Goal: Transaction & Acquisition: Purchase product/service

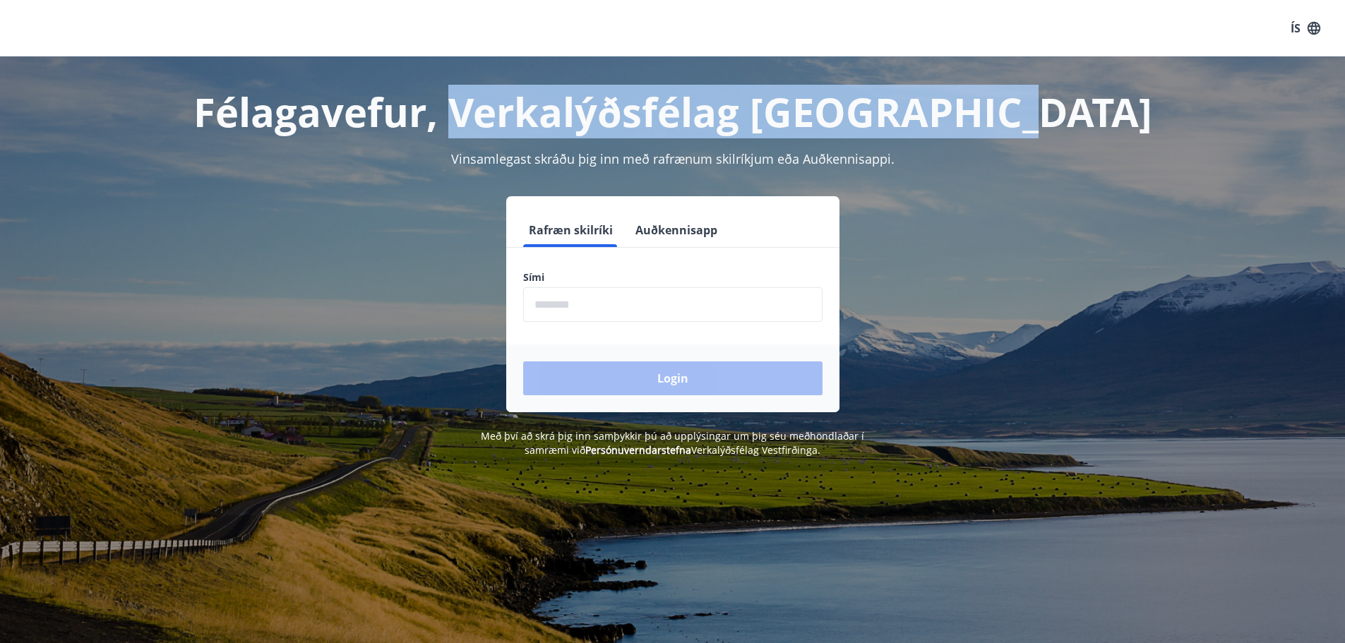
drag, startPoint x: 534, startPoint y: 109, endPoint x: 1069, endPoint y: 124, distance: 534.8
click at [1069, 124] on h1 "Félagavefur, Verkalýðsfélag Vestfirðinga" at bounding box center [673, 112] width 983 height 54
copy h1 "Verkalýðsfélag Vestfirðinga"
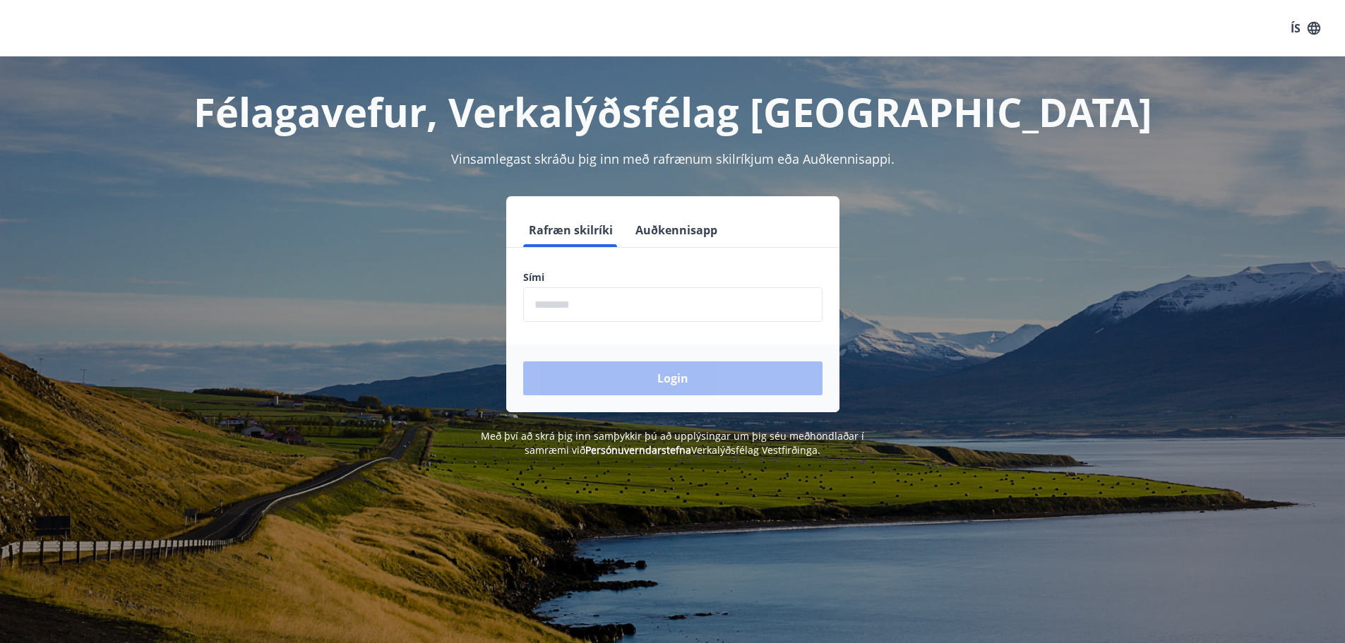
click at [574, 314] on input "phone" at bounding box center [672, 304] width 299 height 35
type input "********"
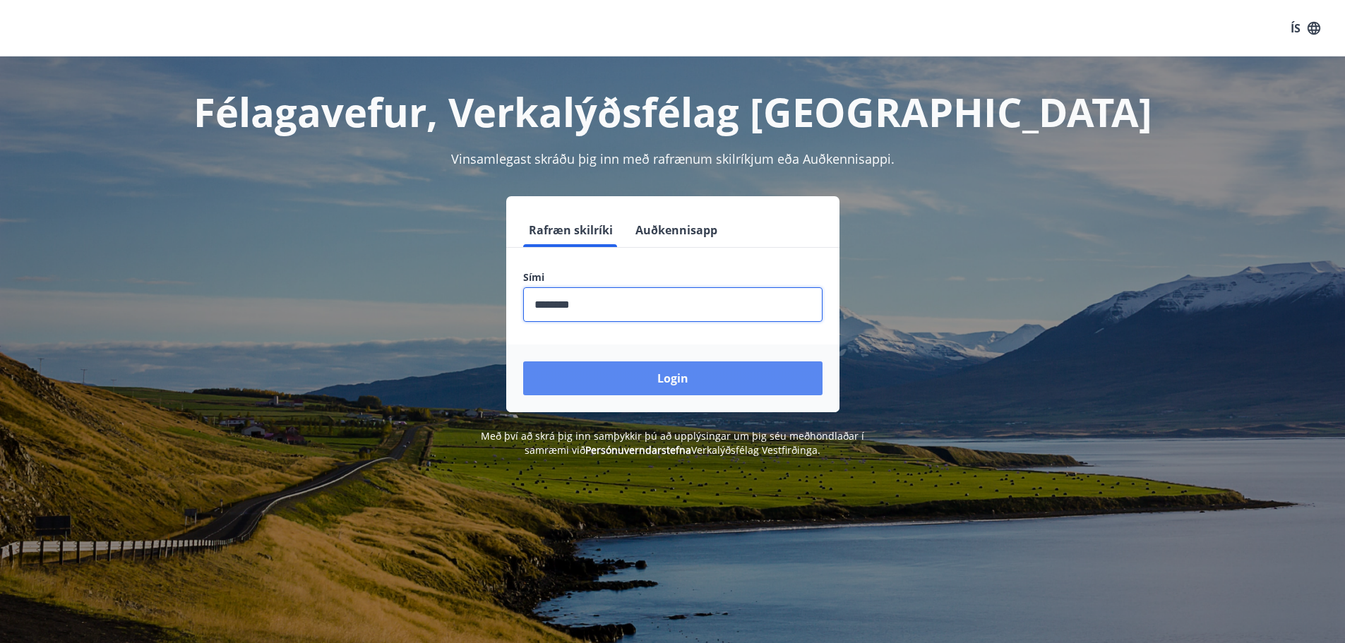
click at [621, 382] on button "Login" at bounding box center [672, 379] width 299 height 34
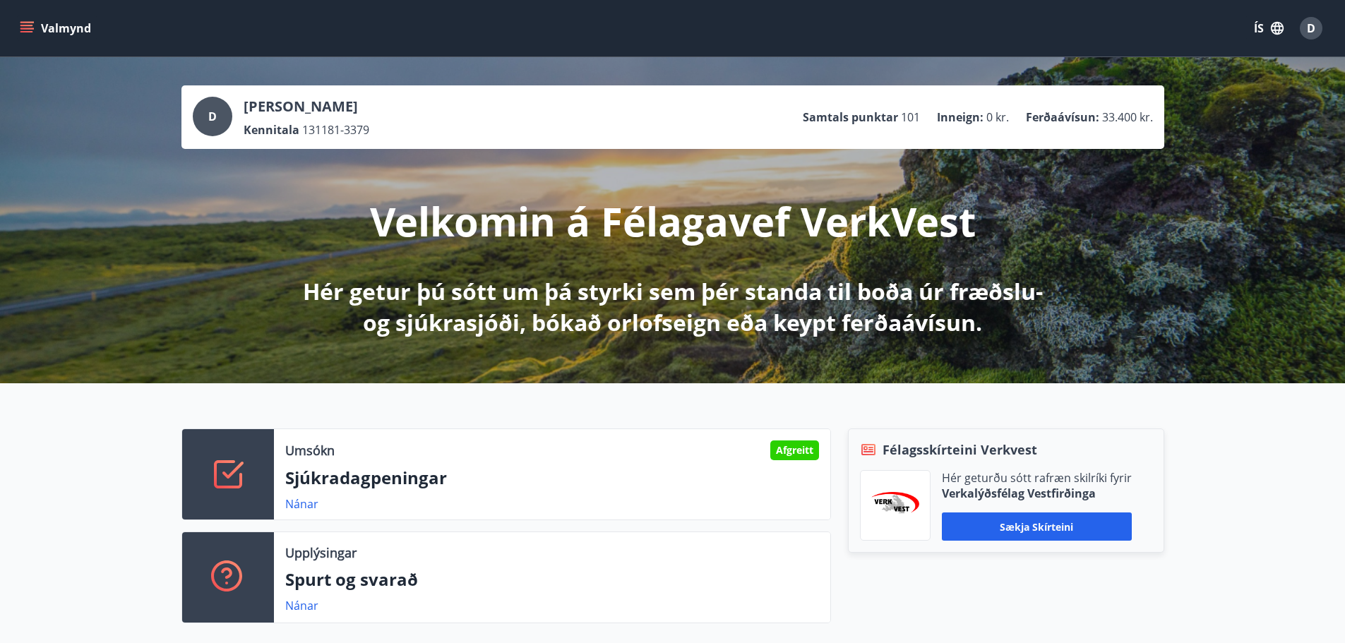
click at [226, 107] on div "D" at bounding box center [213, 117] width 40 height 40
click at [1143, 121] on span "33.400 kr." at bounding box center [1127, 117] width 51 height 16
click at [32, 33] on icon "menu" at bounding box center [27, 28] width 14 height 14
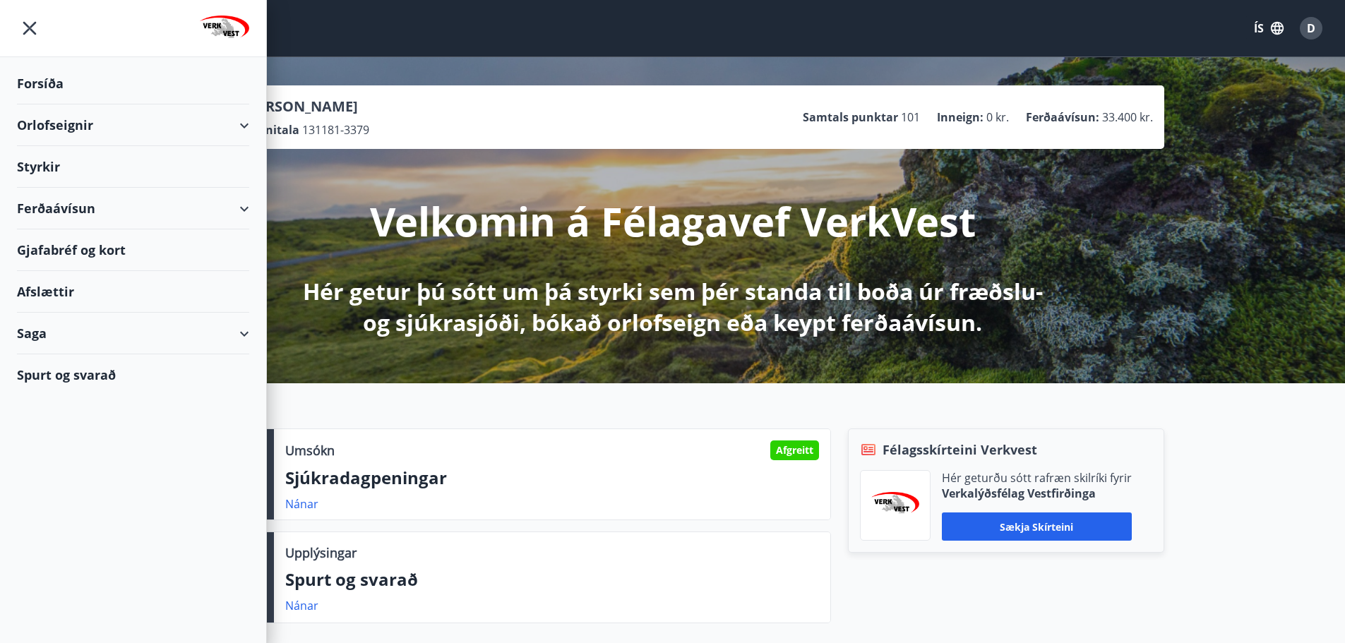
click at [1270, 26] on icon "button" at bounding box center [1278, 28] width 16 height 16
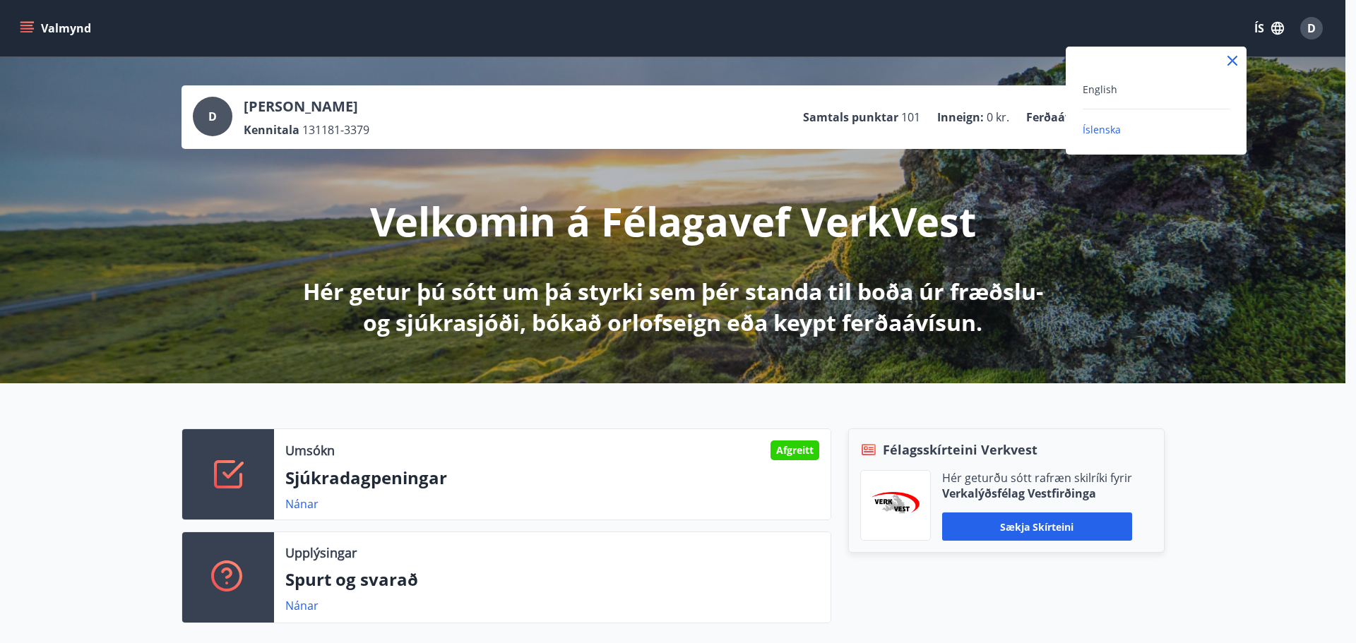
click at [1133, 85] on div "English" at bounding box center [1156, 89] width 147 height 17
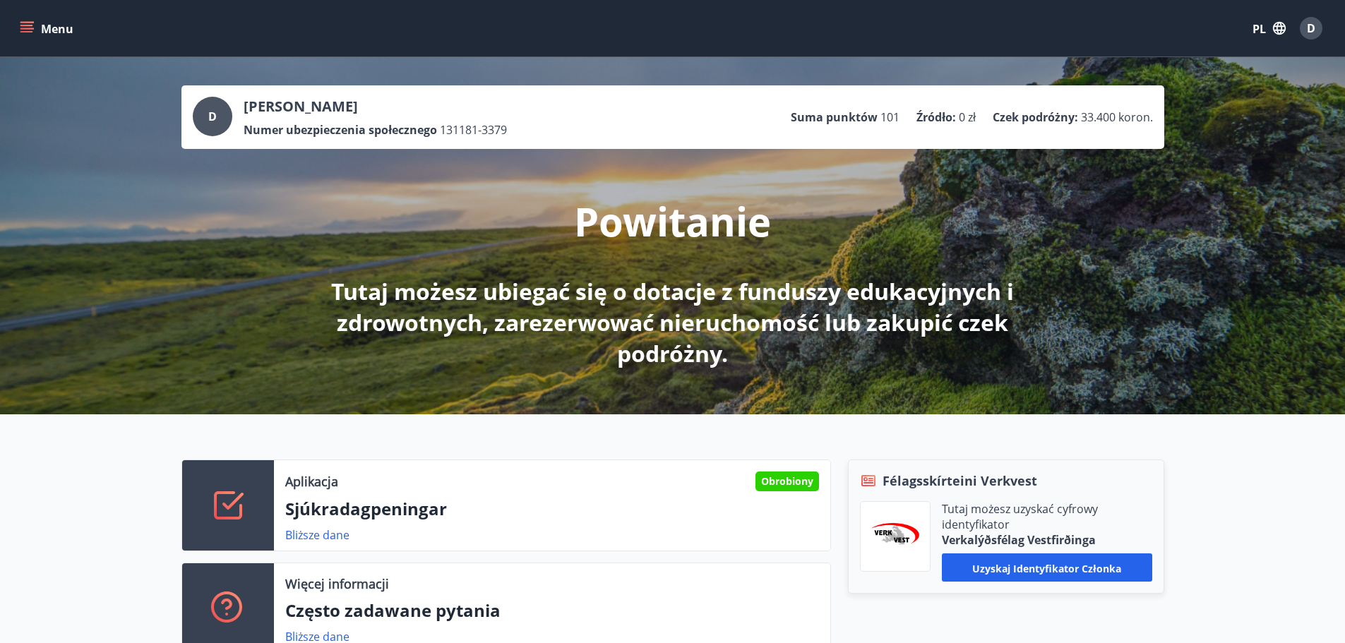
click at [14, 28] on div "Menu PL D" at bounding box center [672, 28] width 1345 height 56
click at [24, 27] on icon "menu" at bounding box center [27, 28] width 14 height 14
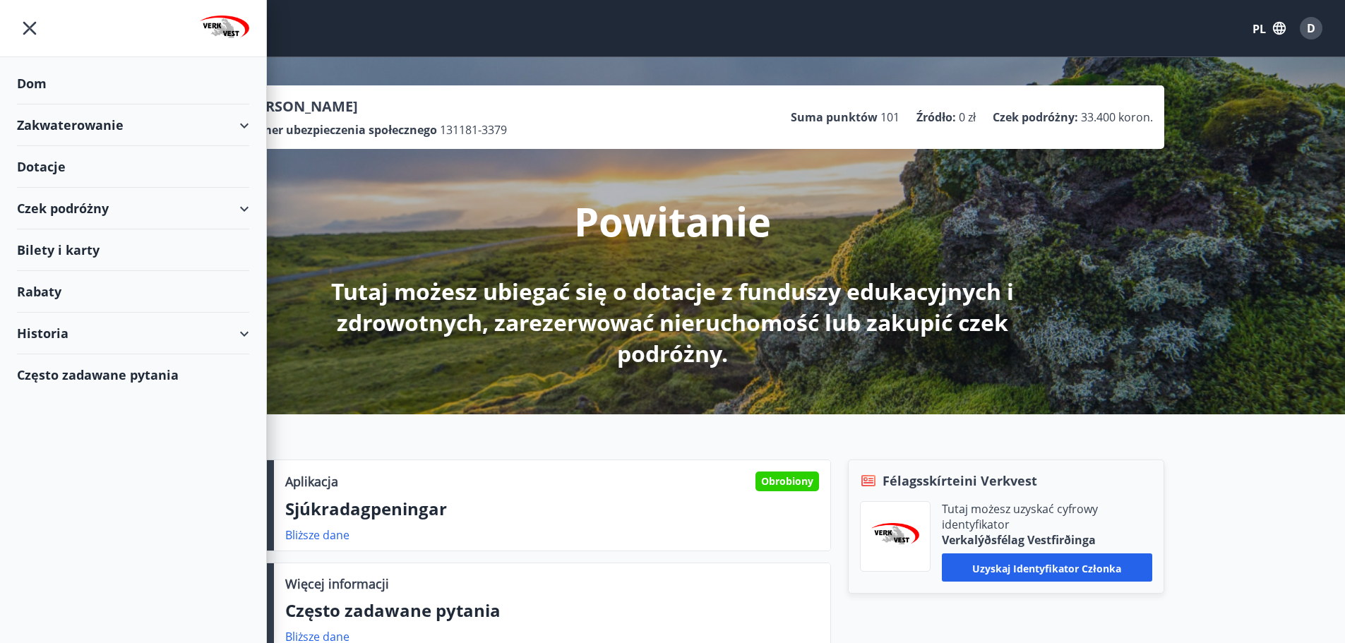
click at [228, 203] on div "Czek podróżny" at bounding box center [133, 209] width 232 height 42
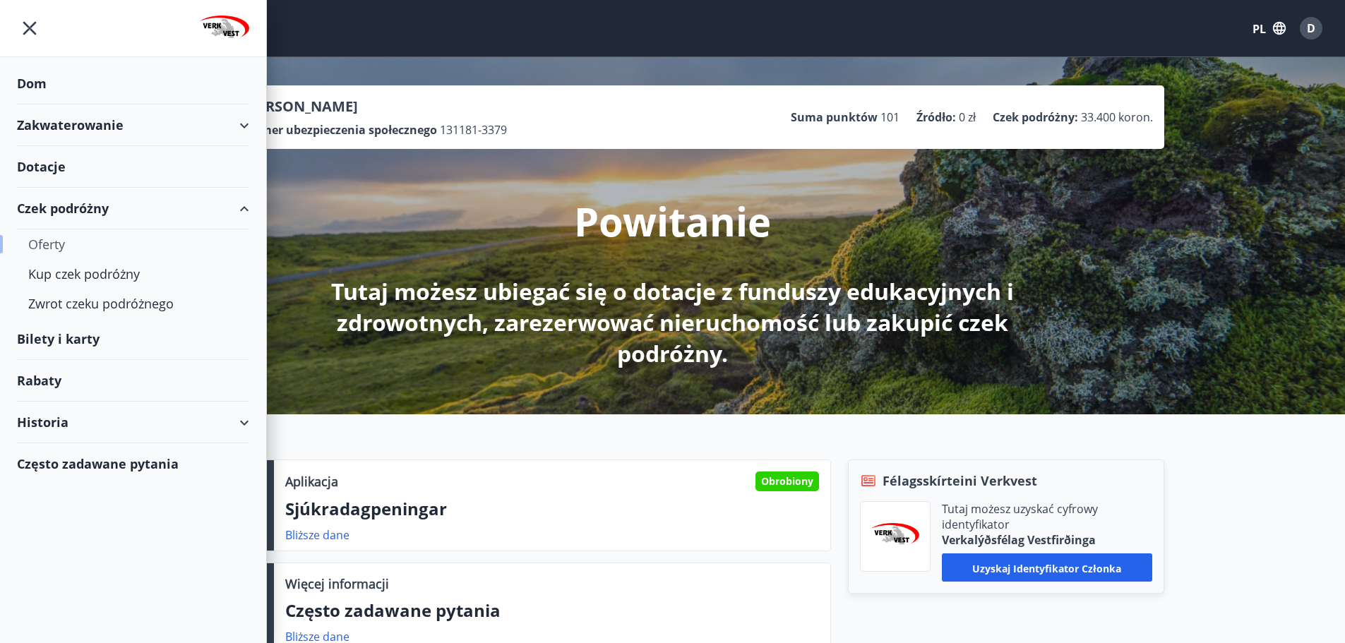
click at [45, 237] on font "Oferty" at bounding box center [46, 244] width 37 height 17
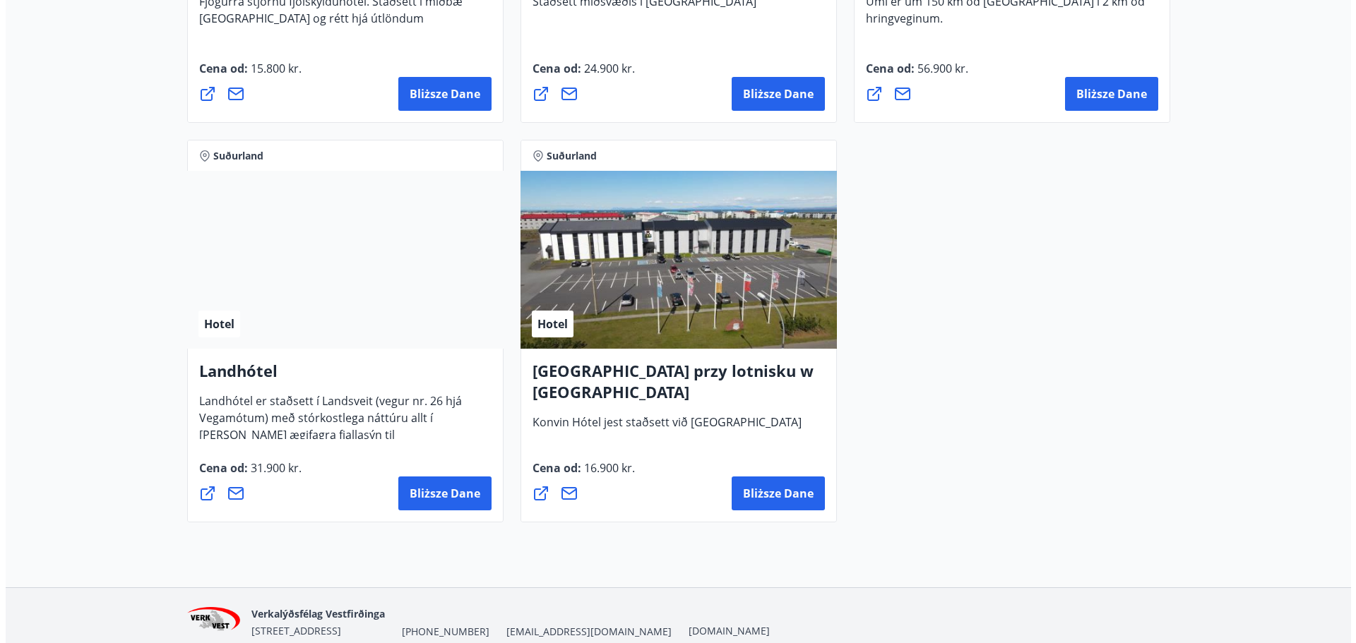
scroll to position [3743, 0]
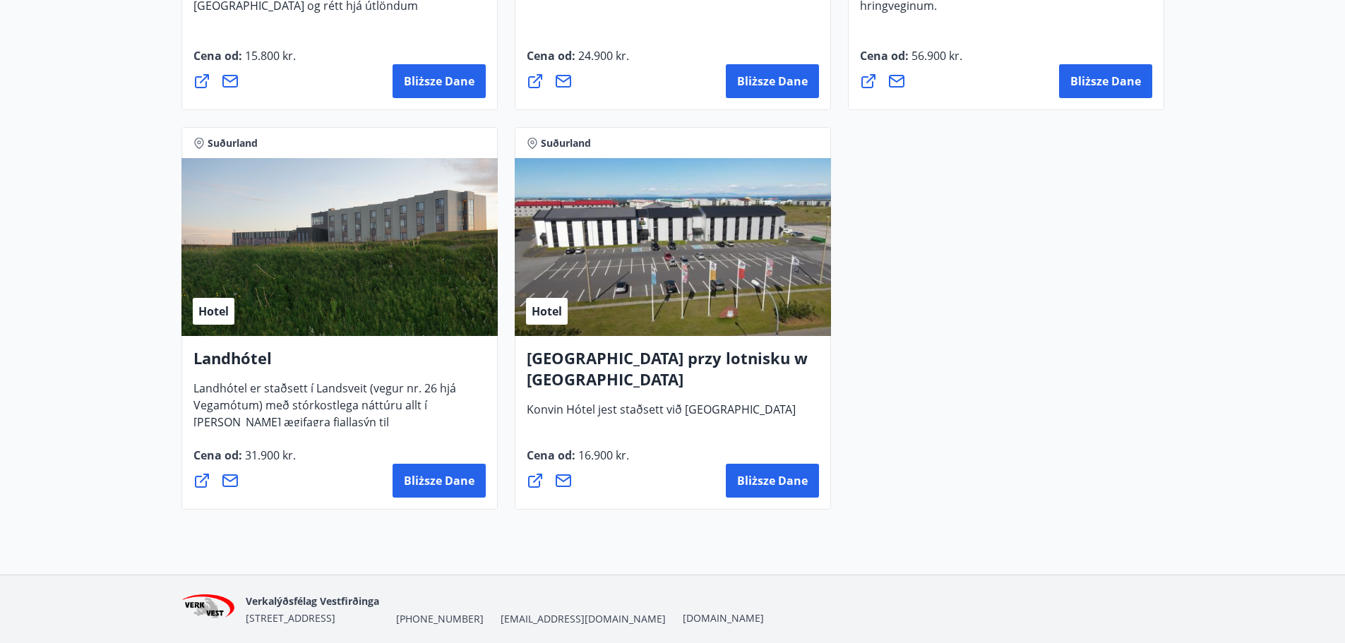
click at [614, 232] on div "Hotel" at bounding box center [673, 247] width 316 height 178
click at [629, 304] on div "Hotel" at bounding box center [673, 247] width 316 height 178
click at [768, 479] on font "Bliższe dane" at bounding box center [772, 481] width 71 height 16
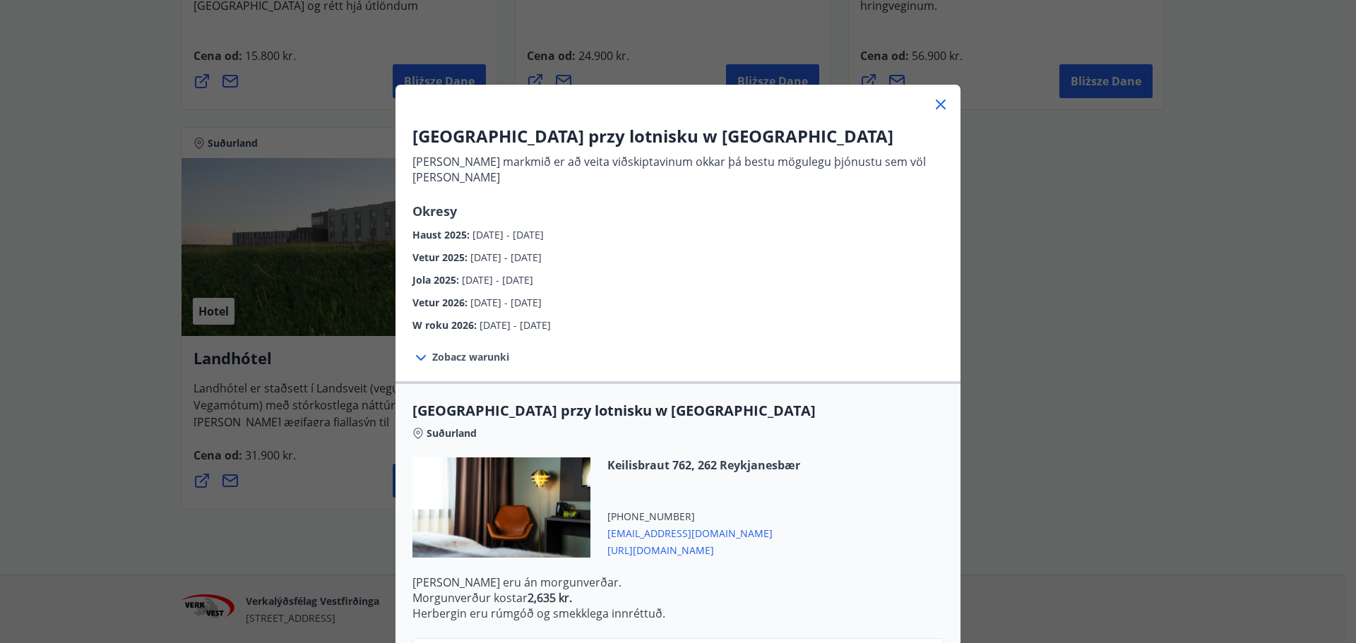
click at [465, 350] on font "Zobacz warunki" at bounding box center [470, 356] width 77 height 13
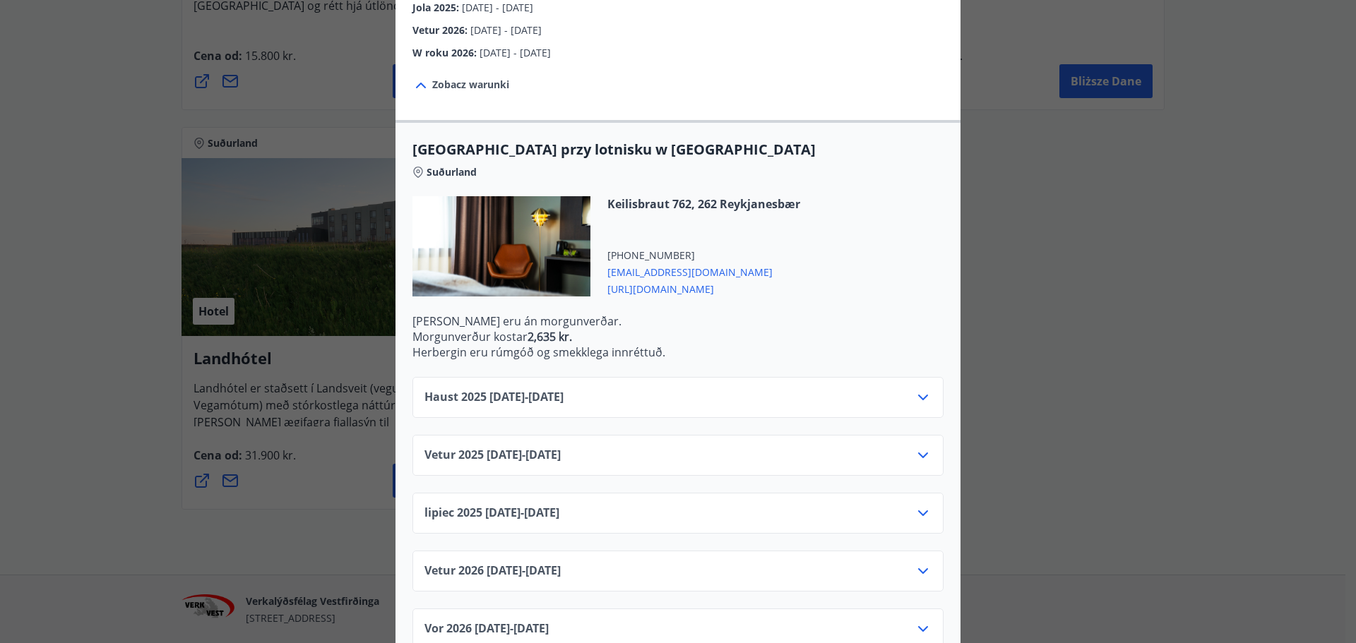
scroll to position [291, 0]
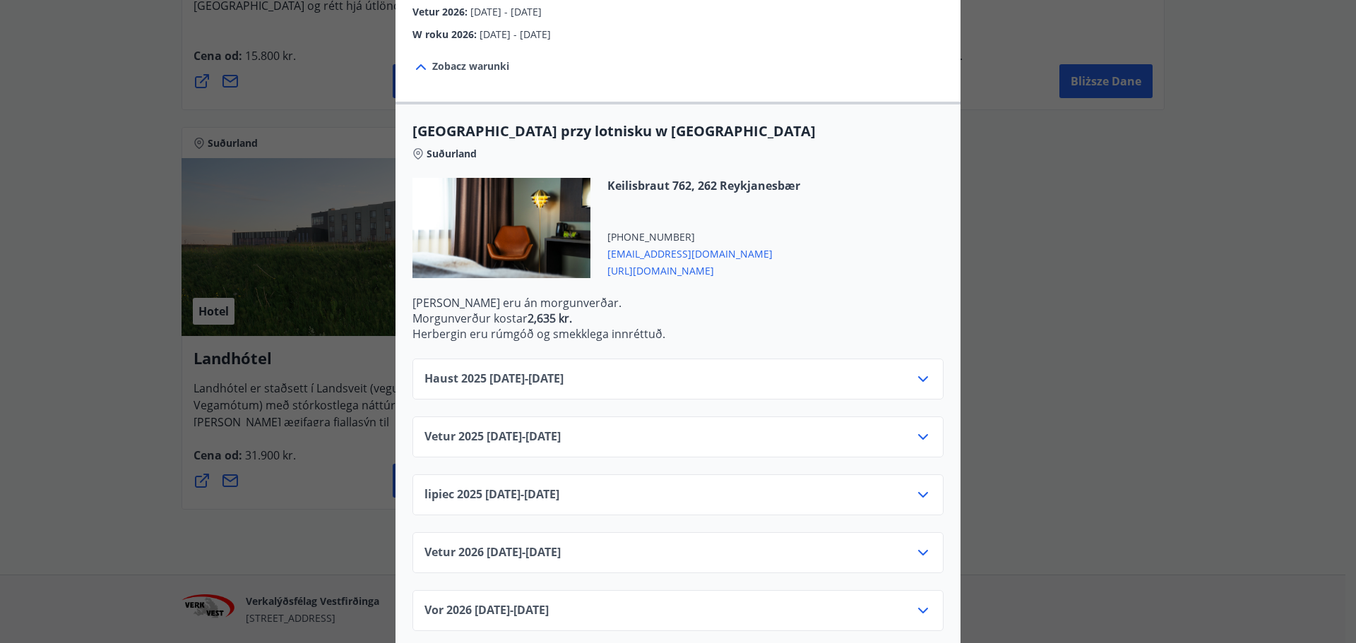
click at [847, 371] on div "Haust [PHONE_NUMBER][DATE] - [DATE]" at bounding box center [677, 385] width 507 height 28
click at [920, 376] on icon at bounding box center [923, 379] width 10 height 6
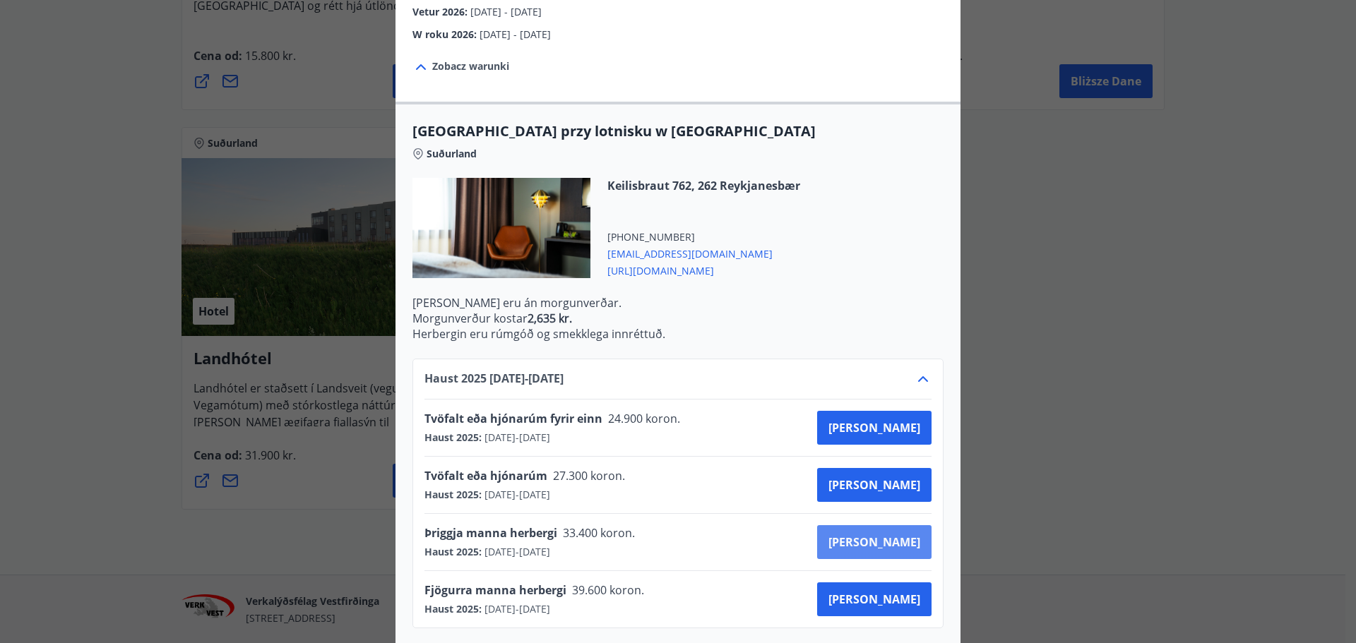
click at [891, 535] on font "[PERSON_NAME]" at bounding box center [874, 543] width 92 height 16
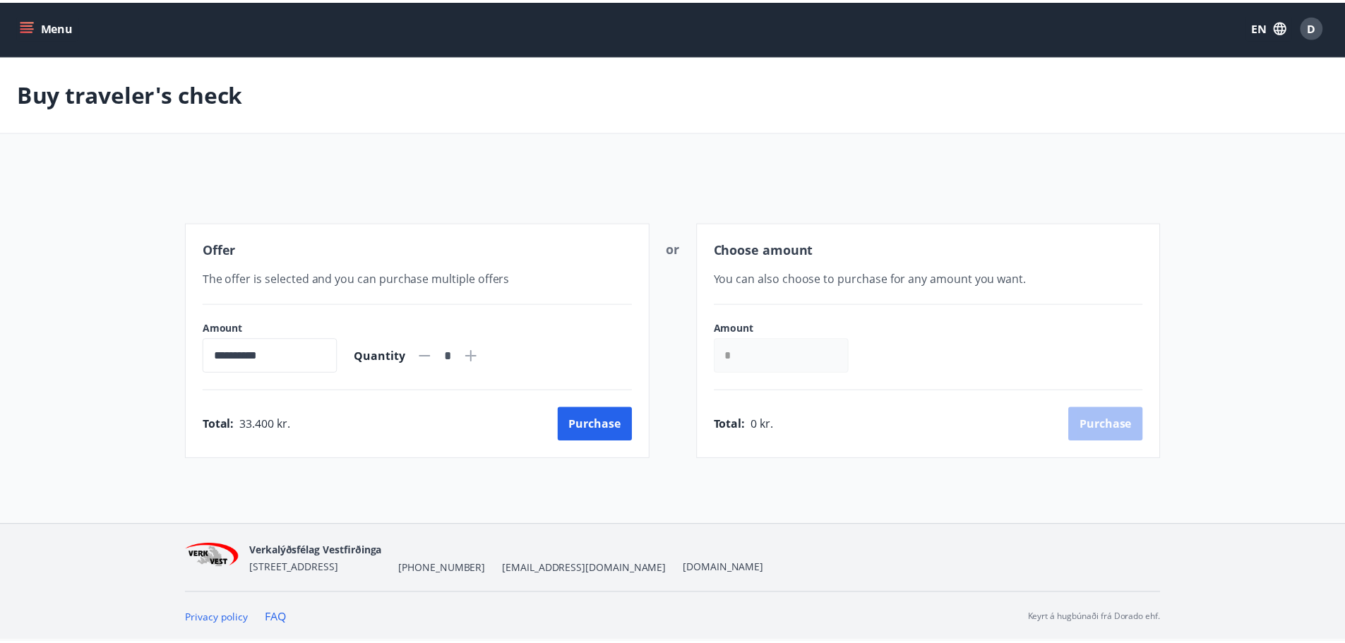
scroll to position [2, 0]
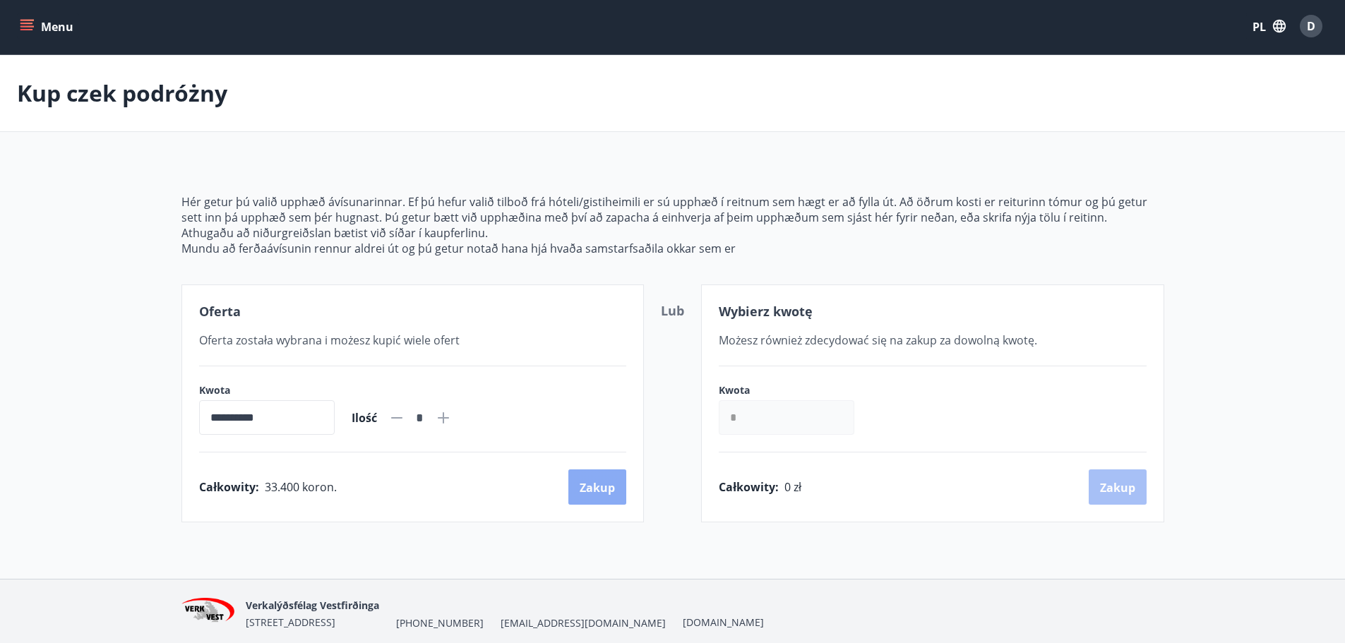
click at [600, 478] on button "Zakup" at bounding box center [598, 487] width 58 height 35
